Goal: Communication & Community: Share content

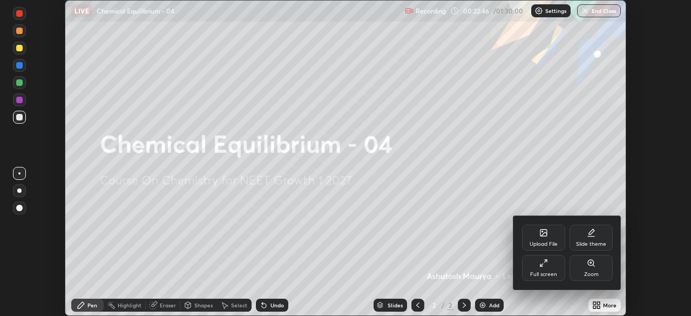
click at [545, 272] on div "Full screen" at bounding box center [543, 274] width 27 height 5
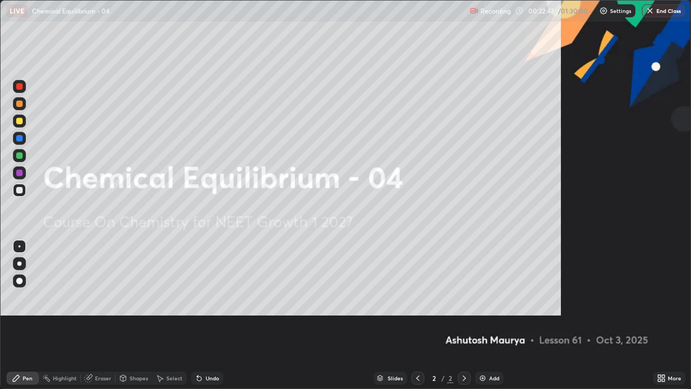
scroll to position [389, 691]
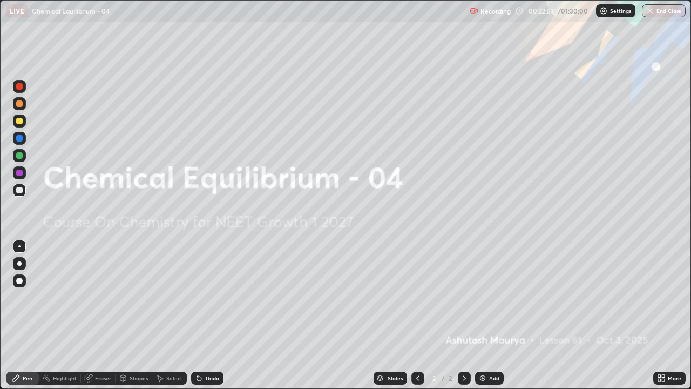
click at [463, 315] on icon at bounding box center [464, 378] width 9 height 9
click at [484, 315] on img at bounding box center [482, 378] width 9 height 9
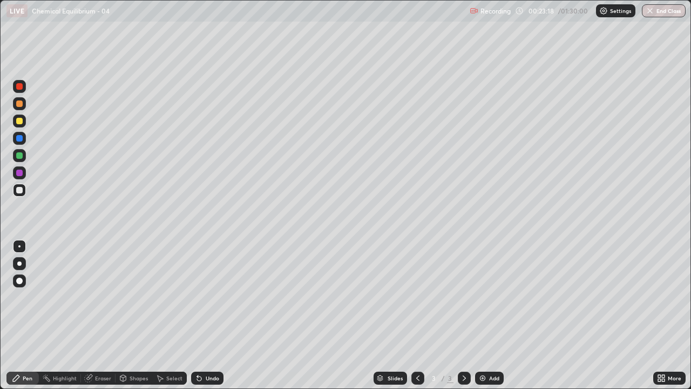
click at [19, 263] on div at bounding box center [19, 263] width 4 height 4
click at [98, 315] on div "Eraser" at bounding box center [103, 377] width 16 height 5
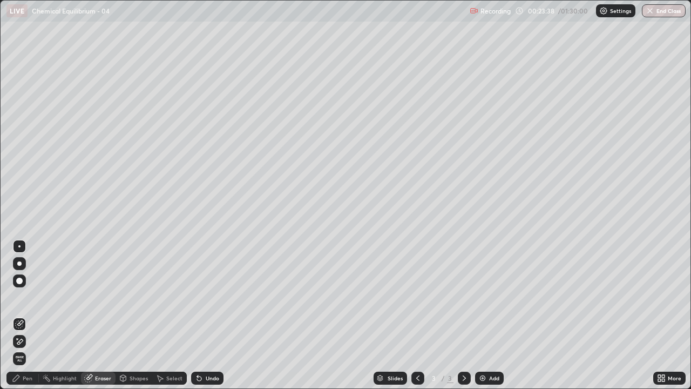
click at [20, 315] on span "Erase all" at bounding box center [19, 358] width 12 height 6
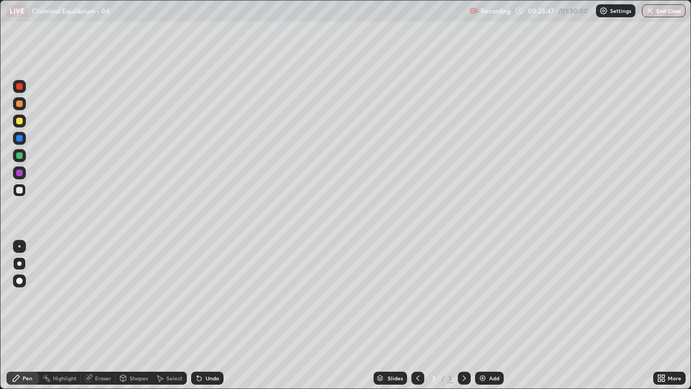
click at [23, 107] on div at bounding box center [19, 103] width 13 height 13
click at [214, 315] on div "Undo" at bounding box center [212, 377] width 13 height 5
click at [212, 315] on div "Undo" at bounding box center [212, 377] width 13 height 5
click at [201, 315] on icon at bounding box center [199, 378] width 9 height 9
click at [486, 315] on div "Add" at bounding box center [489, 377] width 29 height 13
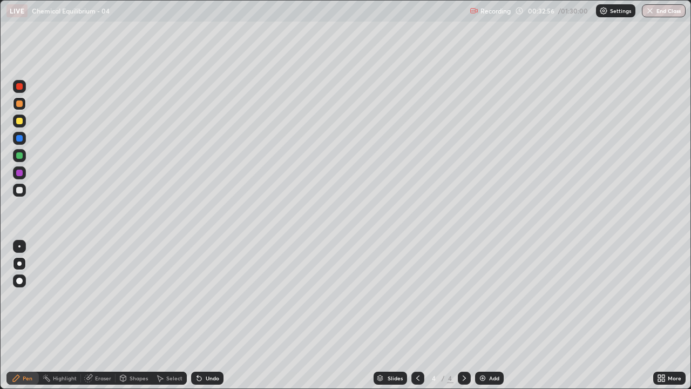
click at [22, 189] on div at bounding box center [19, 190] width 6 height 6
click at [213, 315] on div "Undo" at bounding box center [212, 377] width 13 height 5
click at [209, 315] on div "Undo" at bounding box center [212, 377] width 13 height 5
click at [212, 315] on div "Undo" at bounding box center [212, 377] width 13 height 5
click at [491, 315] on div "Add" at bounding box center [494, 377] width 10 height 5
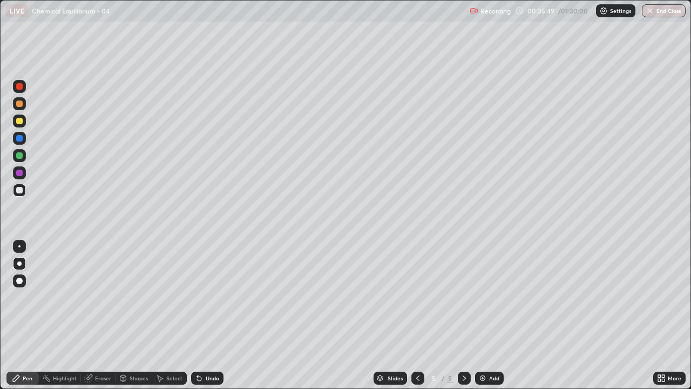
click at [206, 315] on div "Undo" at bounding box center [212, 377] width 13 height 5
click at [210, 315] on div "Undo" at bounding box center [212, 377] width 13 height 5
click at [207, 315] on div "Undo" at bounding box center [212, 377] width 13 height 5
click at [206, 315] on div "Undo" at bounding box center [212, 377] width 13 height 5
click at [485, 315] on div "Add" at bounding box center [489, 377] width 29 height 13
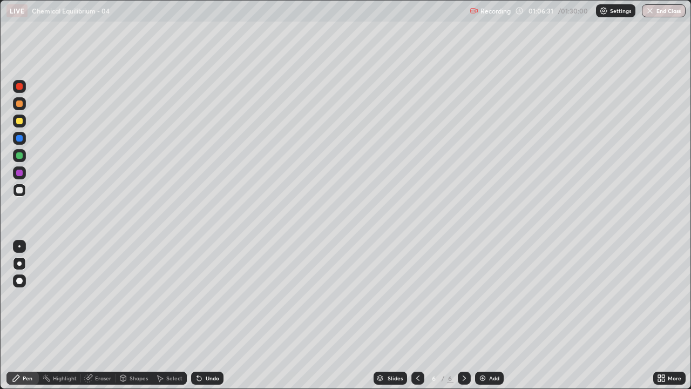
click at [492, 315] on div "Add" at bounding box center [489, 377] width 29 height 13
click at [22, 101] on div at bounding box center [19, 103] width 6 height 6
click at [206, 315] on div "Undo" at bounding box center [212, 377] width 13 height 5
click at [209, 315] on div "Undo" at bounding box center [212, 377] width 13 height 5
click at [104, 315] on div "Eraser" at bounding box center [103, 377] width 16 height 5
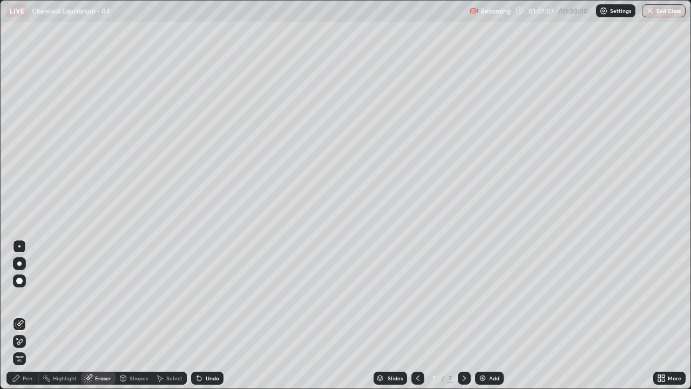
click at [24, 315] on div "Pen" at bounding box center [28, 377] width 10 height 5
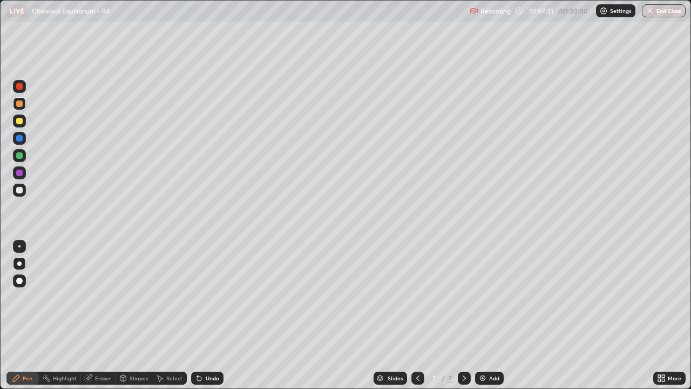
click at [99, 315] on div "Eraser" at bounding box center [103, 377] width 16 height 5
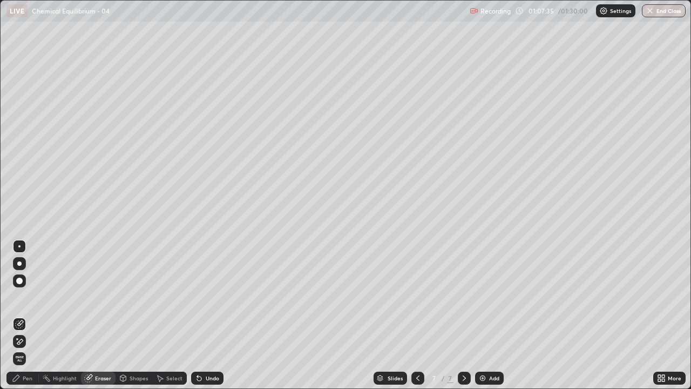
click at [30, 315] on div "Pen" at bounding box center [28, 377] width 10 height 5
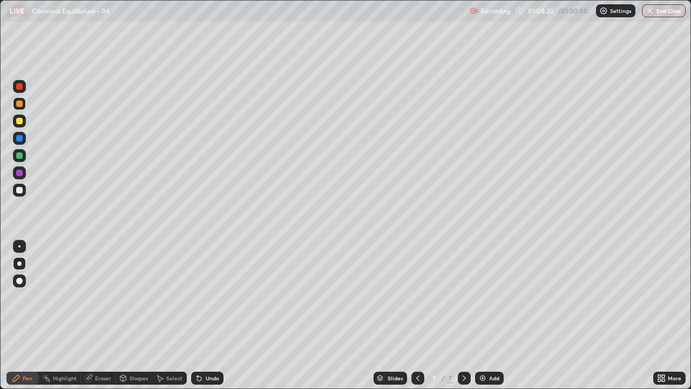
click at [95, 315] on div "Eraser" at bounding box center [103, 377] width 16 height 5
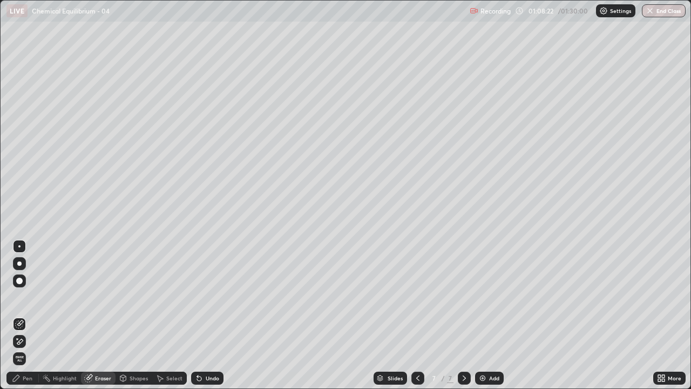
click at [29, 315] on div "Pen" at bounding box center [28, 377] width 10 height 5
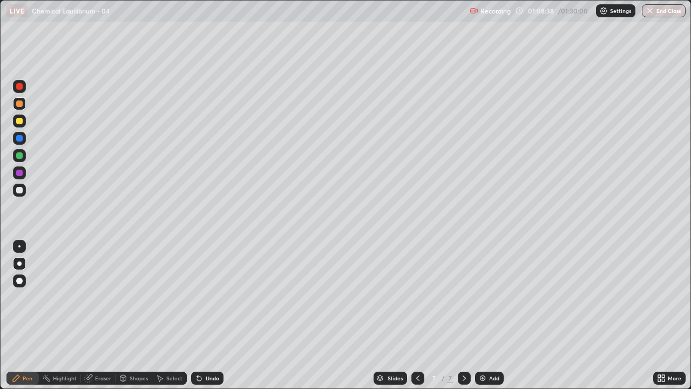
click at [132, 315] on div "Shapes" at bounding box center [139, 377] width 18 height 5
click at [107, 315] on div "Eraser" at bounding box center [103, 377] width 16 height 5
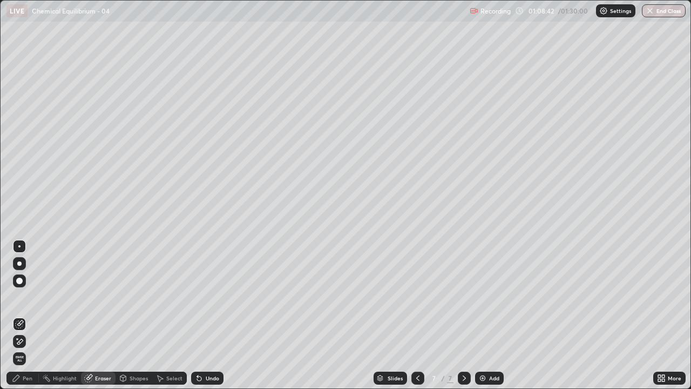
click at [27, 315] on div "Pen" at bounding box center [28, 377] width 10 height 5
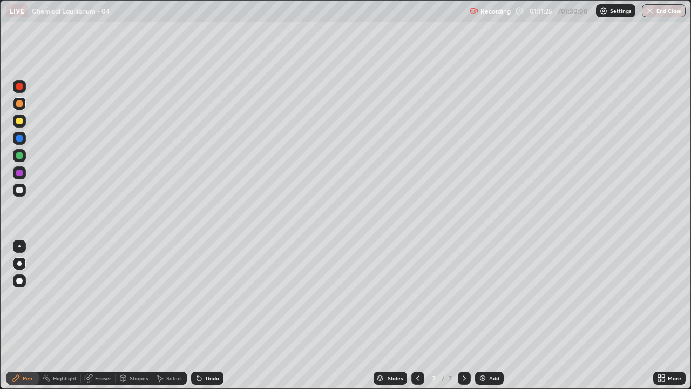
click at [483, 315] on img at bounding box center [482, 378] width 9 height 9
click at [670, 13] on button "End Class" at bounding box center [664, 10] width 43 height 13
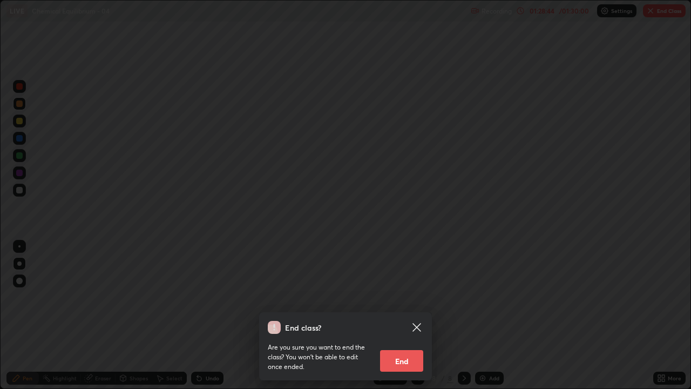
click at [408, 315] on button "End" at bounding box center [401, 361] width 43 height 22
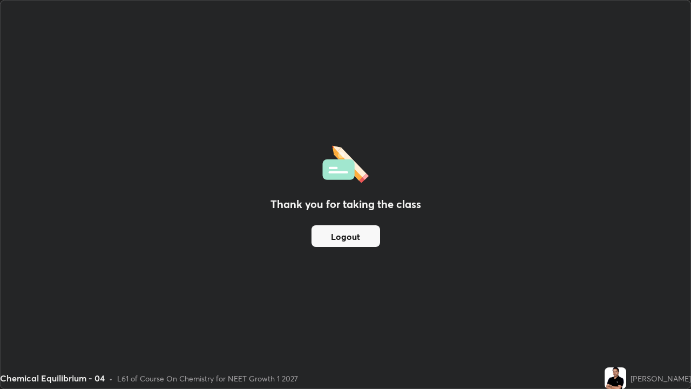
click at [357, 236] on button "Logout" at bounding box center [345, 236] width 69 height 22
click at [360, 236] on button "Logout" at bounding box center [345, 236] width 69 height 22
